Goal: Information Seeking & Learning: Learn about a topic

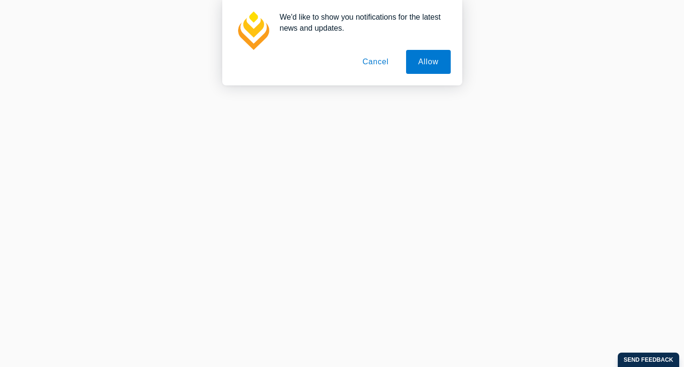
click at [379, 63] on button "Cancel" at bounding box center [375, 62] width 50 height 24
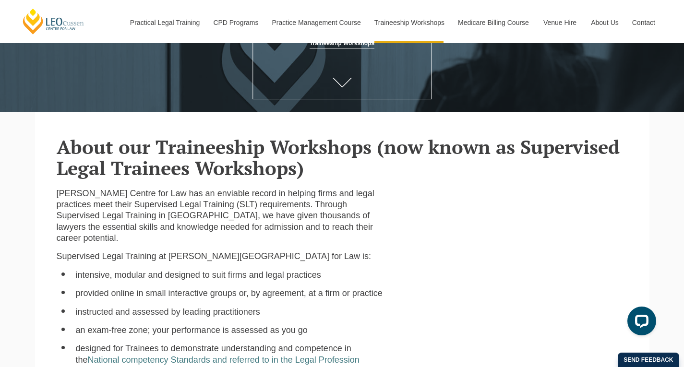
scroll to position [53, 0]
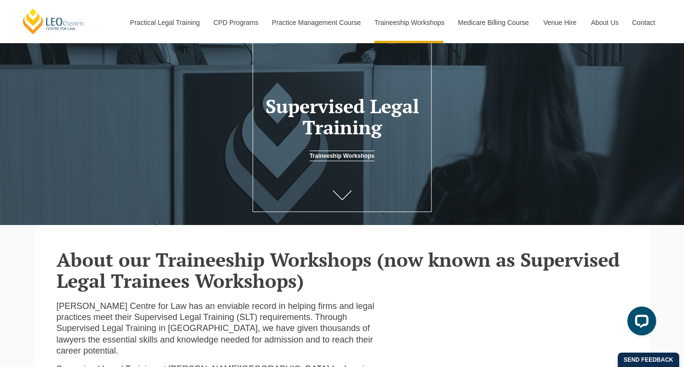
click at [362, 159] on link "Traineeship Workshops" at bounding box center [341, 156] width 65 height 11
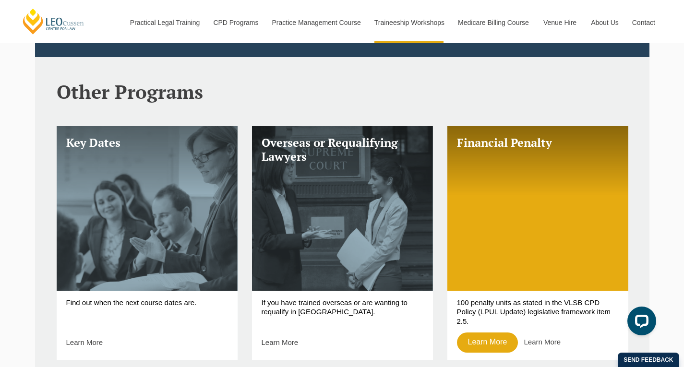
scroll to position [327, 0]
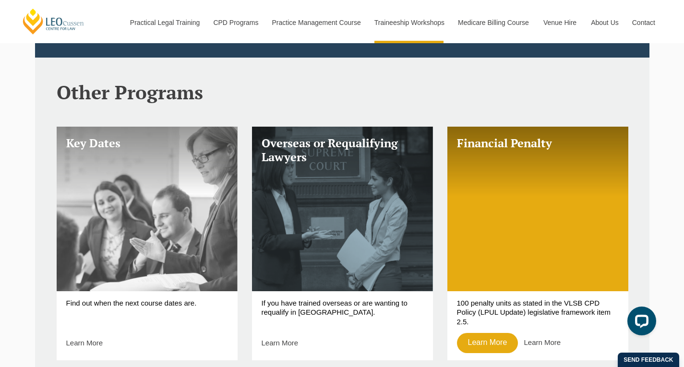
click at [207, 240] on link "Key Dates" at bounding box center [147, 209] width 181 height 165
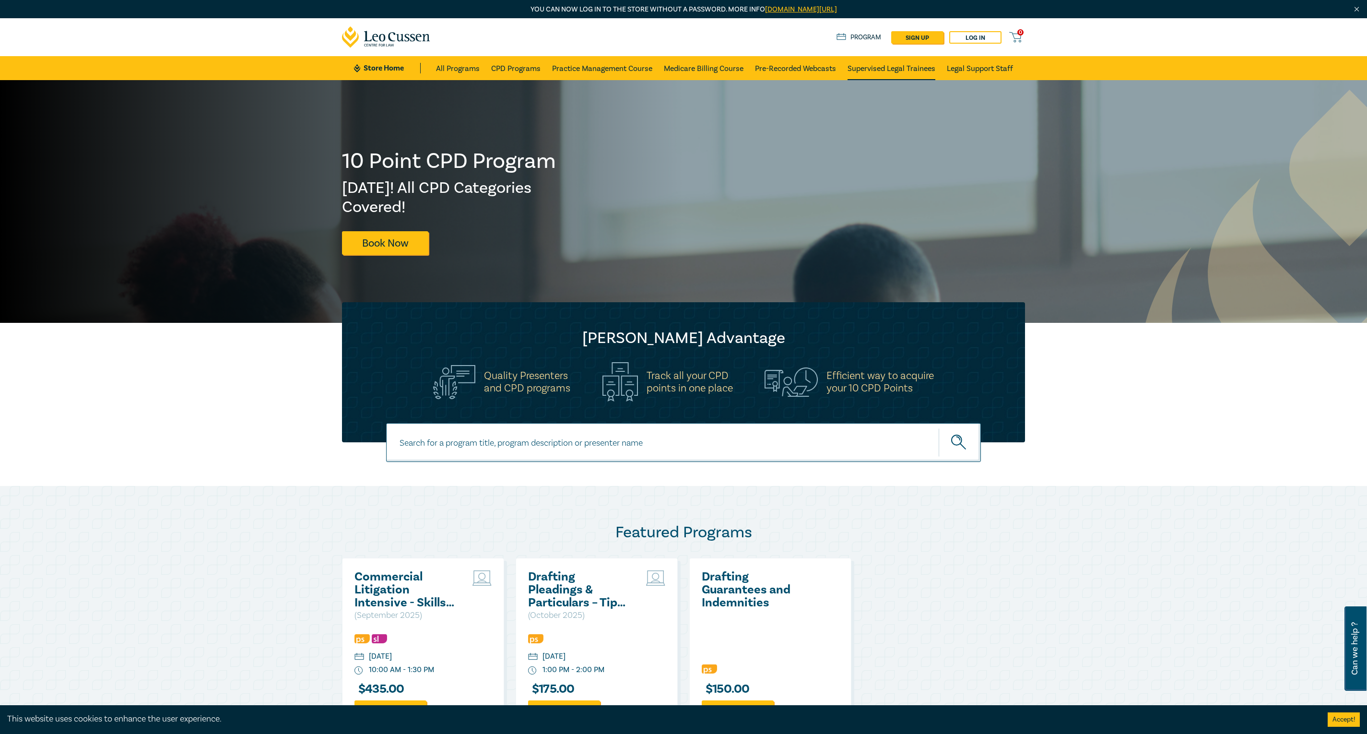
click at [900, 67] on link "Supervised Legal Trainees" at bounding box center [892, 68] width 88 height 24
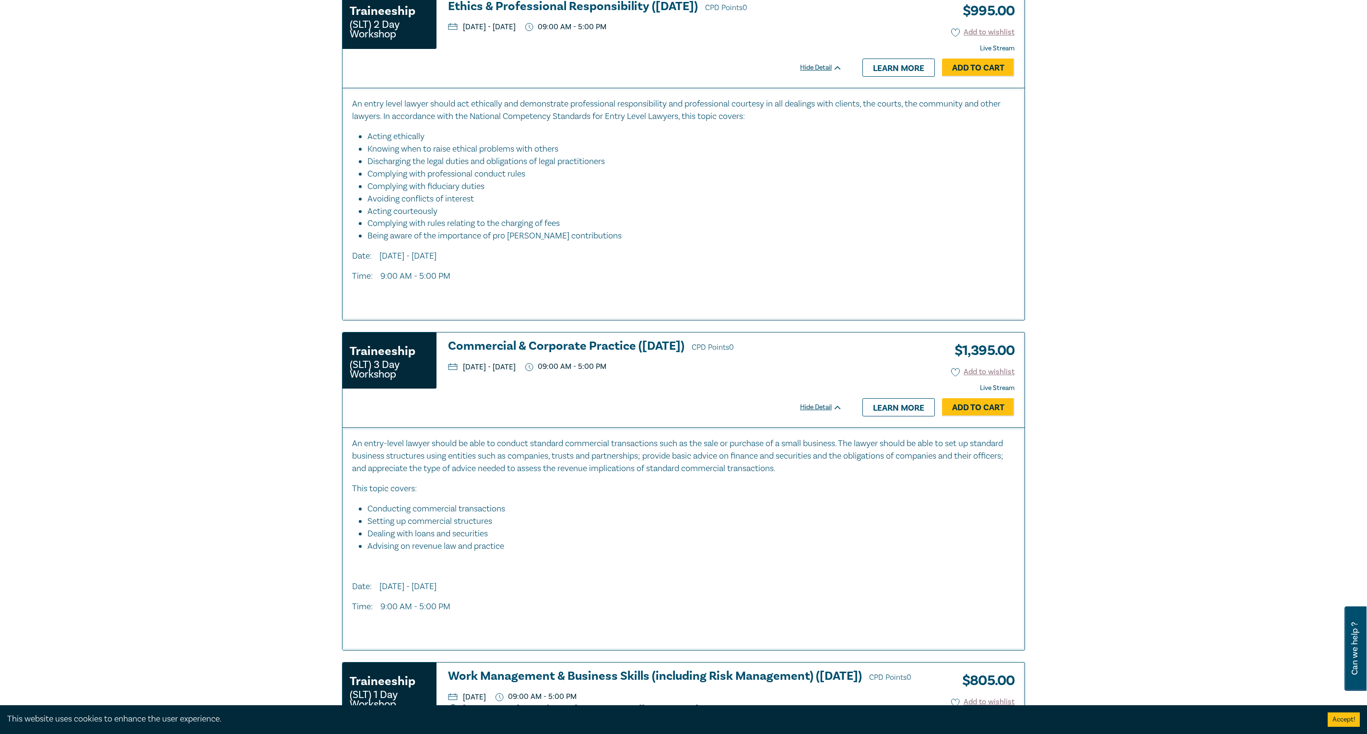
scroll to position [1089, 0]
